Goal: Transaction & Acquisition: Register for event/course

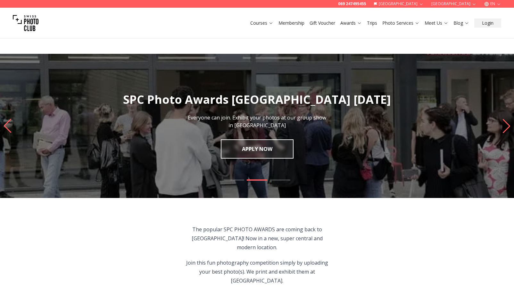
click at [437, 23] on div "We use essential cookies to make our site work. With your consent, we may also …" at bounding box center [257, 11] width 514 height 23
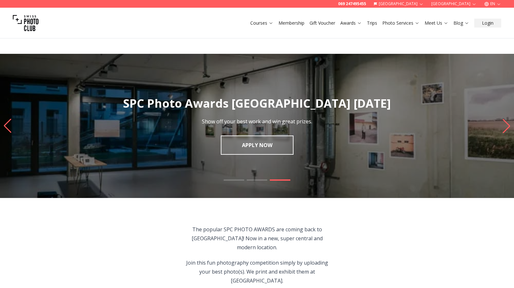
click at [473, 4] on div "We use essential cookies to make our site work. With your consent, we may also …" at bounding box center [257, 11] width 514 height 23
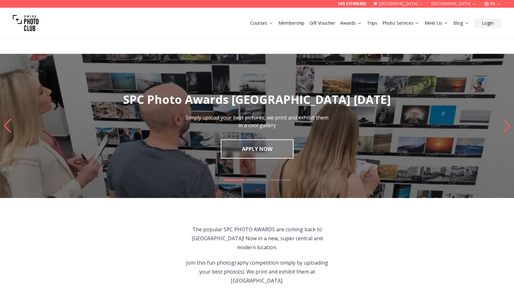
click at [474, 5] on div "We use essential cookies to make our site work. With your consent, we may also …" at bounding box center [257, 11] width 514 height 23
click at [40, 23] on button "Accept" at bounding box center [33, 20] width 14 height 6
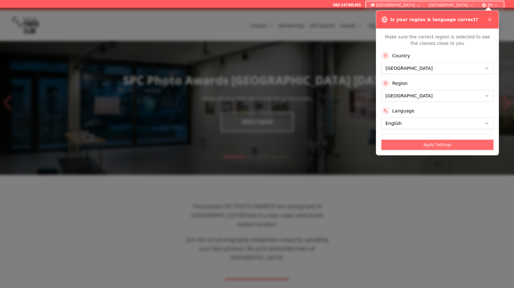
click at [437, 148] on button "Apply Settings" at bounding box center [437, 145] width 112 height 10
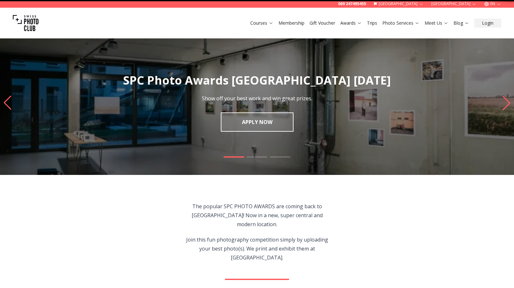
click at [437, 148] on img "1 / 3" at bounding box center [257, 103] width 514 height 144
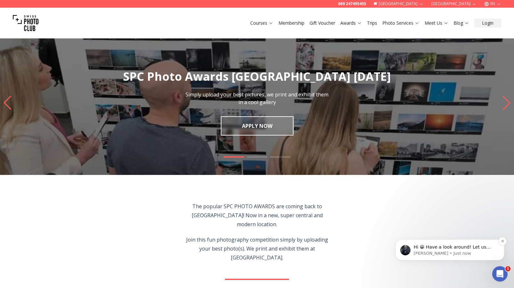
click at [478, 255] on p "[PERSON_NAME] • Just now" at bounding box center [455, 254] width 83 height 6
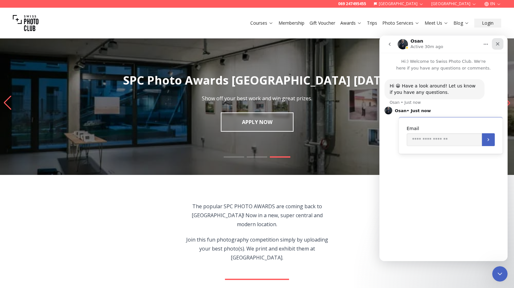
click at [499, 45] on icon "Close" at bounding box center [497, 43] width 5 height 5
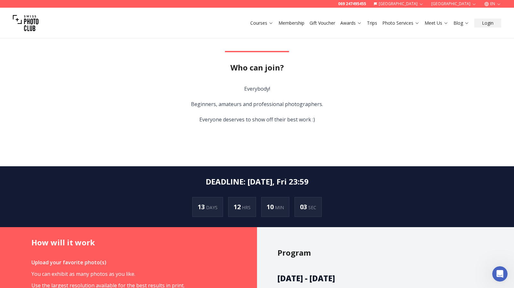
scroll to position [293, 0]
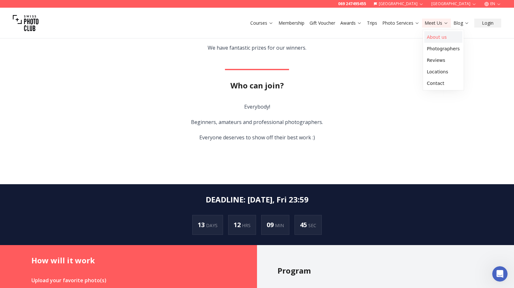
click at [437, 36] on link "About us" at bounding box center [443, 37] width 38 height 12
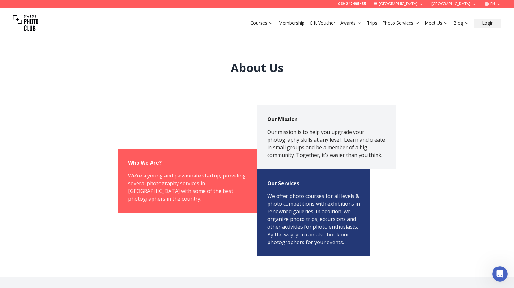
click at [372, 23] on link "Trips" at bounding box center [372, 23] width 10 height 6
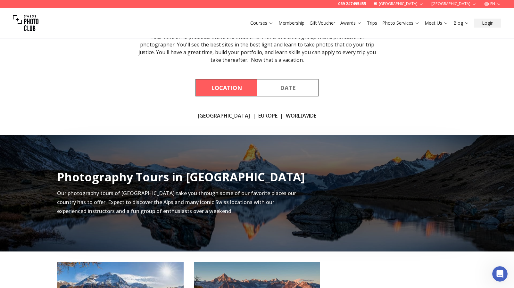
scroll to position [68, 0]
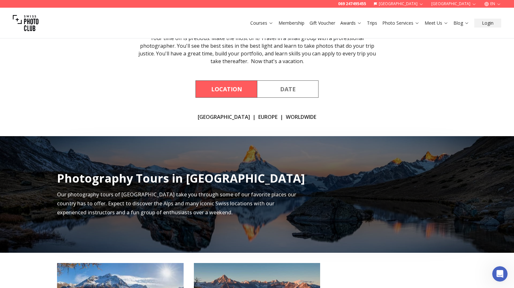
click at [258, 116] on link "Europe" at bounding box center [267, 117] width 19 height 8
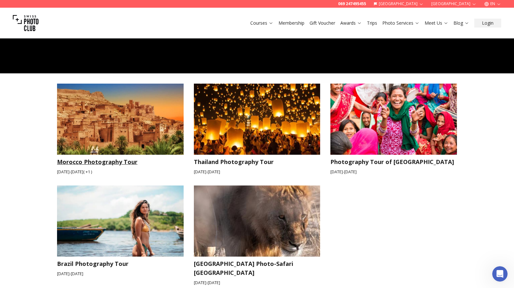
scroll to position [848, 0]
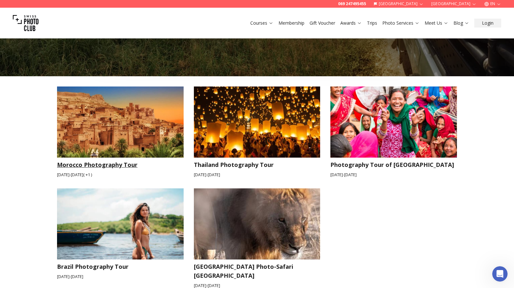
click at [114, 106] on img at bounding box center [120, 122] width 127 height 71
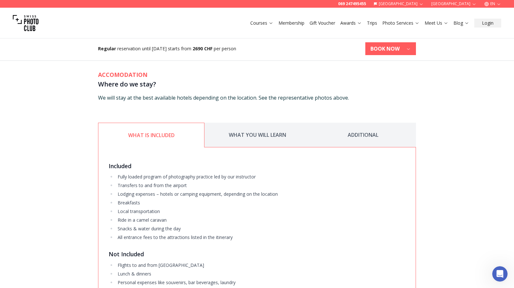
scroll to position [955, 0]
click at [358, 126] on button "ADDITIONAL" at bounding box center [363, 136] width 106 height 25
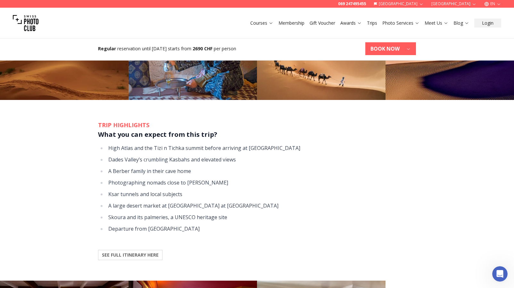
scroll to position [554, 0]
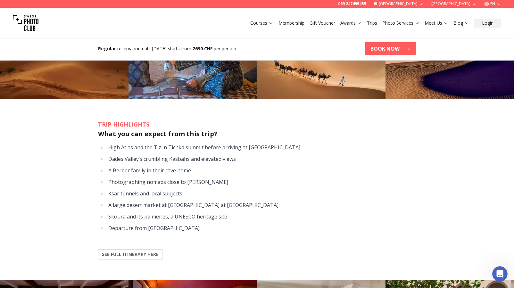
click at [136, 251] on b "SEE FULL ITINERARY HERE" at bounding box center [130, 254] width 57 height 6
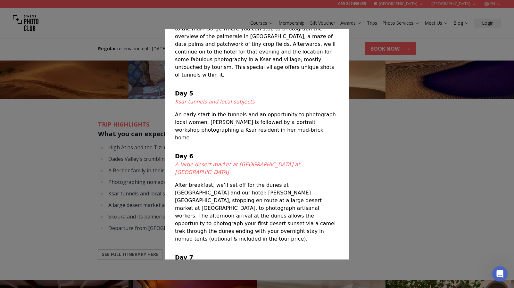
scroll to position [415, 0]
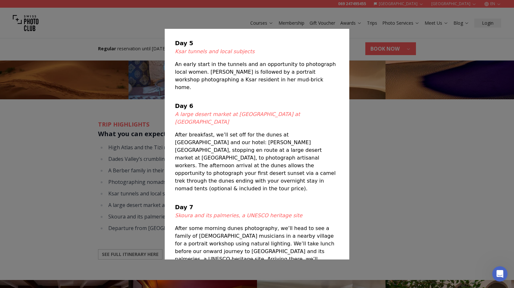
click at [449, 207] on div at bounding box center [257, 144] width 514 height 288
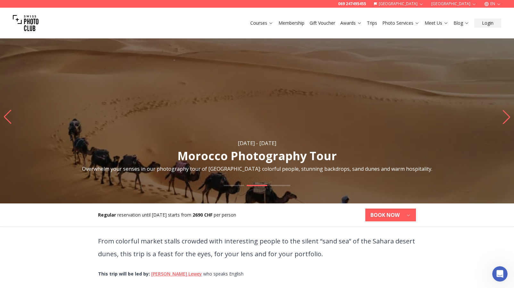
scroll to position [0, 0]
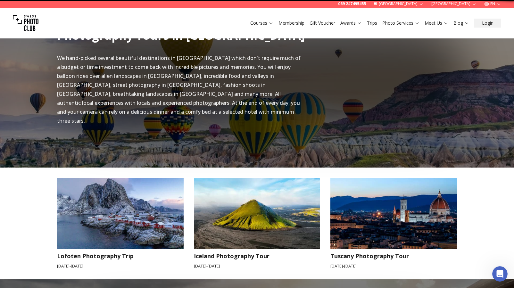
scroll to position [433, 0]
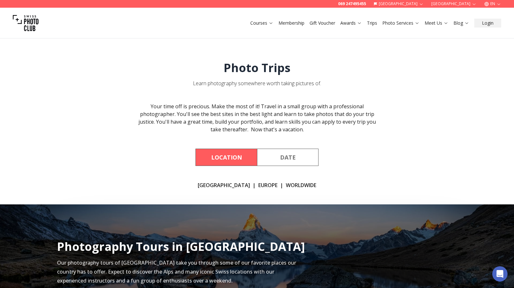
click at [293, 24] on link "Membership" at bounding box center [292, 23] width 26 height 6
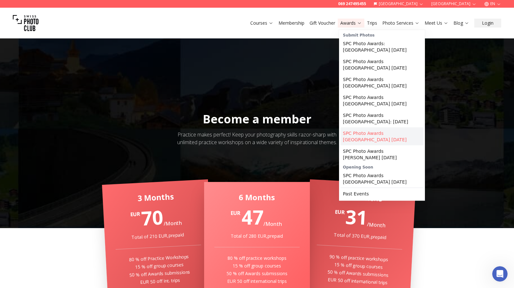
click at [373, 129] on link "SPC Photo Awards [GEOGRAPHIC_DATA] [DATE]" at bounding box center [381, 137] width 83 height 18
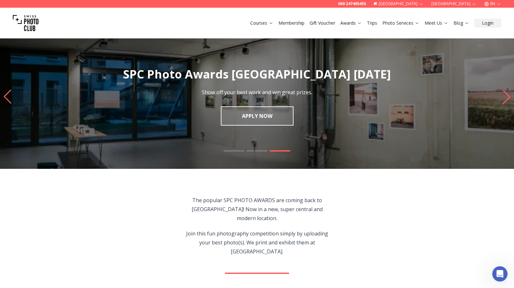
scroll to position [6, 0]
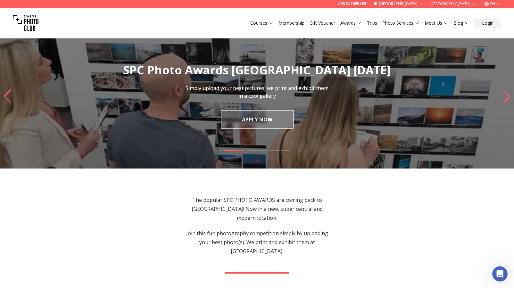
click at [251, 120] on img "1 / 3" at bounding box center [257, 96] width 514 height 144
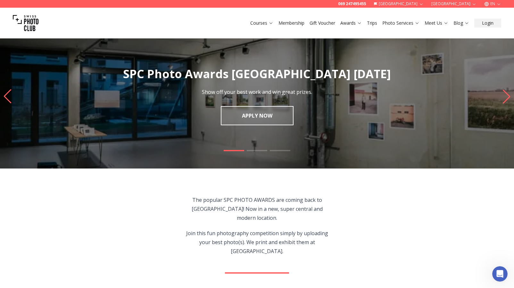
click at [251, 120] on link "APPLY NOW" at bounding box center [257, 115] width 73 height 19
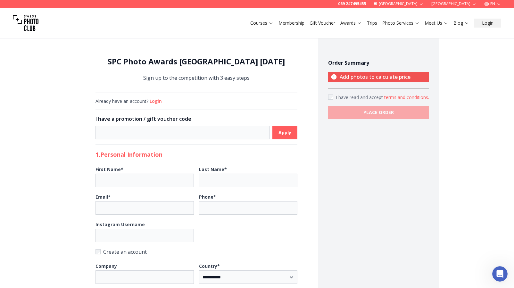
select select "*******"
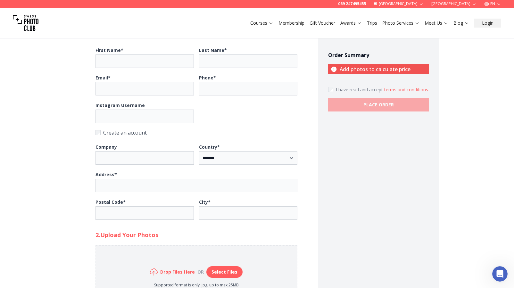
scroll to position [120, 0]
click at [333, 70] on icon at bounding box center [333, 69] width 5 height 5
click at [334, 69] on icon at bounding box center [333, 69] width 5 height 5
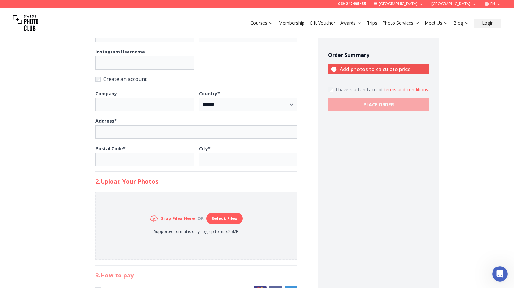
scroll to position [0, 0]
